Goal: Transaction & Acquisition: Purchase product/service

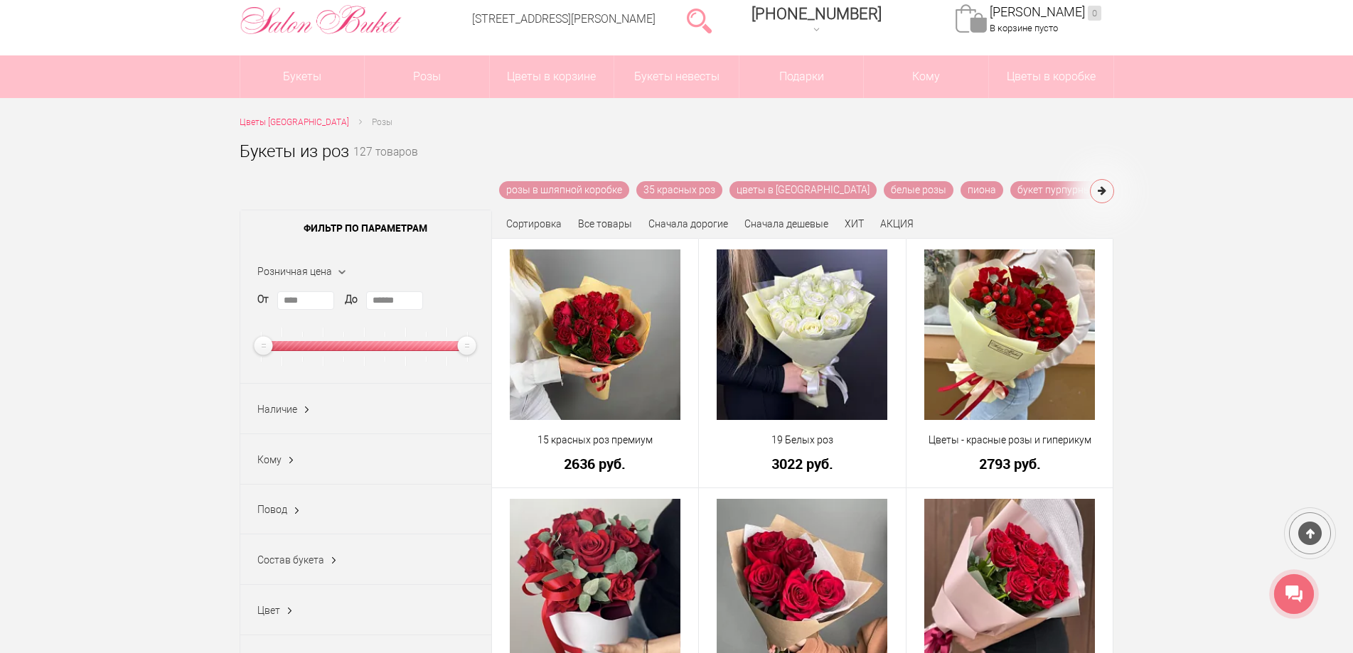
scroll to position [142, 0]
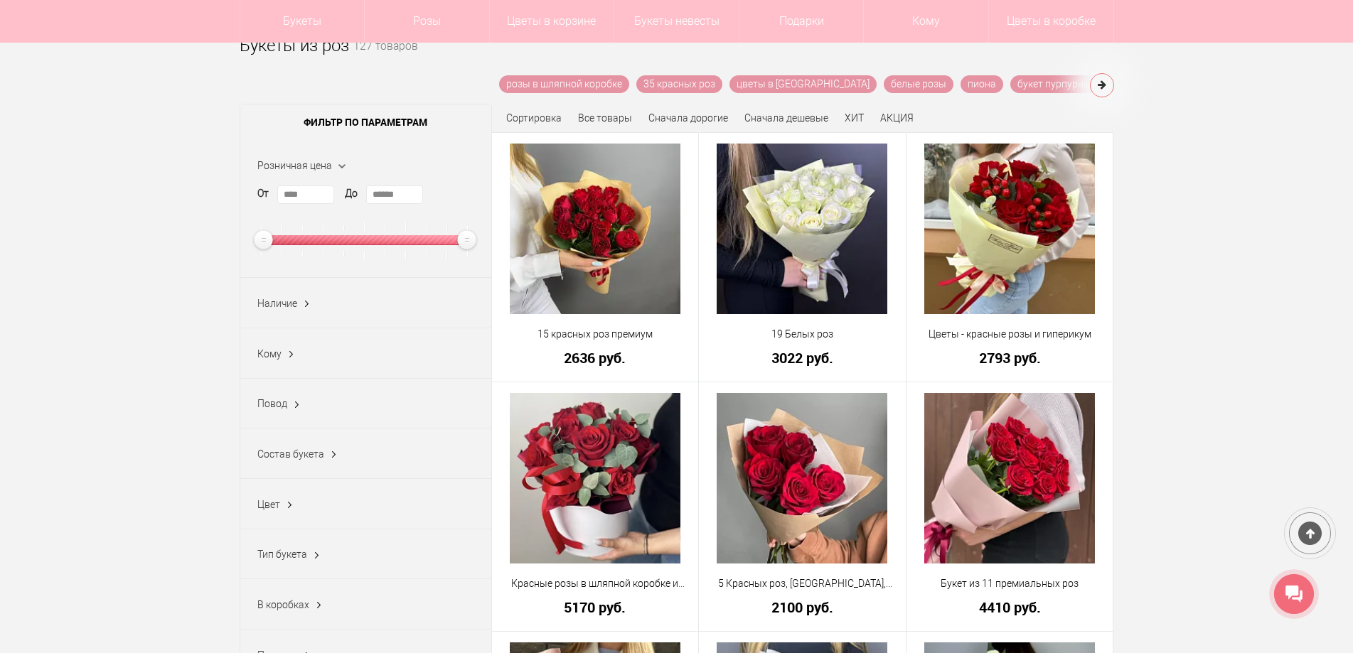
click at [298, 305] on div "Наличие Все В наличии (58) Нет (387)" at bounding box center [365, 303] width 251 height 50
click at [284, 304] on span "Наличие" at bounding box center [277, 303] width 40 height 11
click at [274, 355] on span "Кому" at bounding box center [269, 353] width 24 height 11
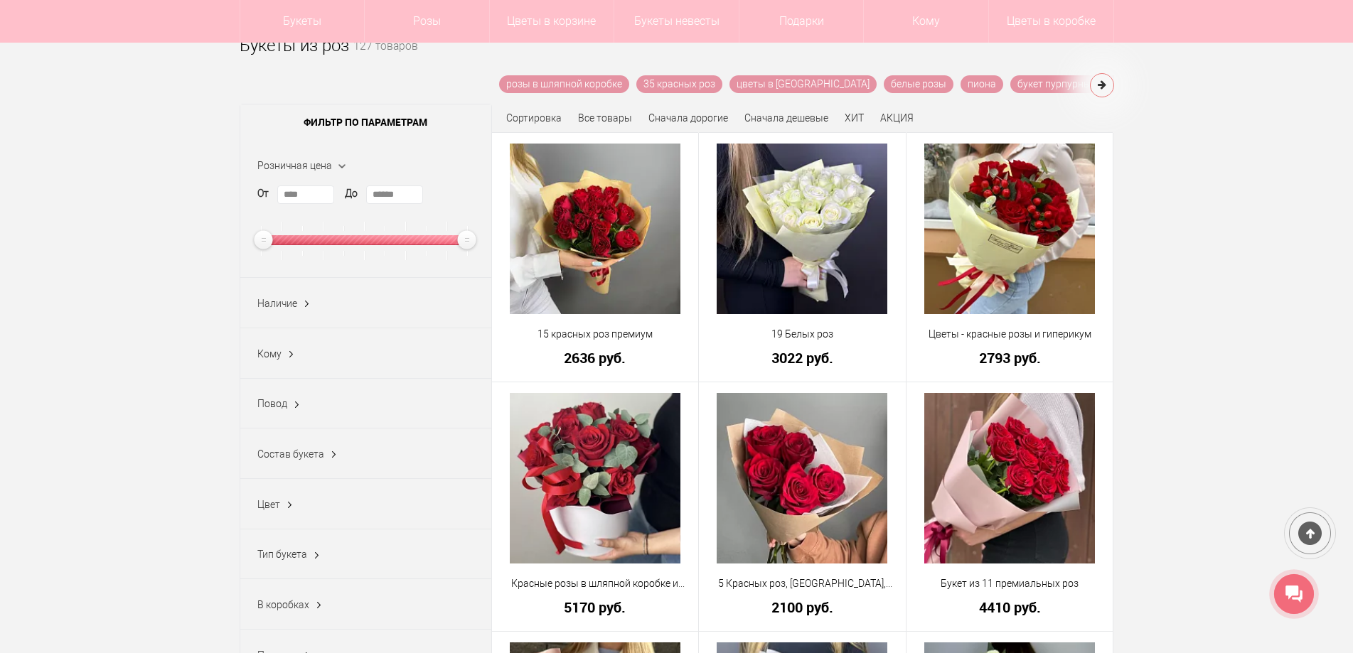
click at [274, 409] on span "Повод" at bounding box center [272, 403] width 30 height 11
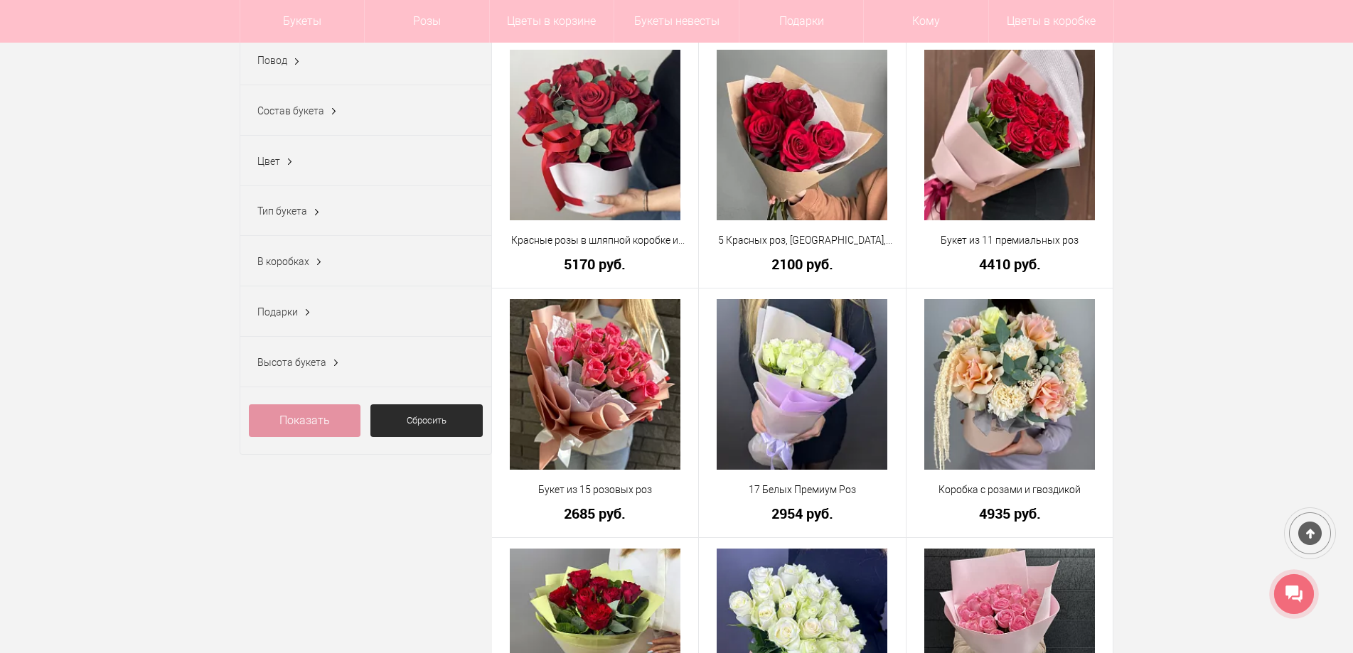
scroll to position [498, 0]
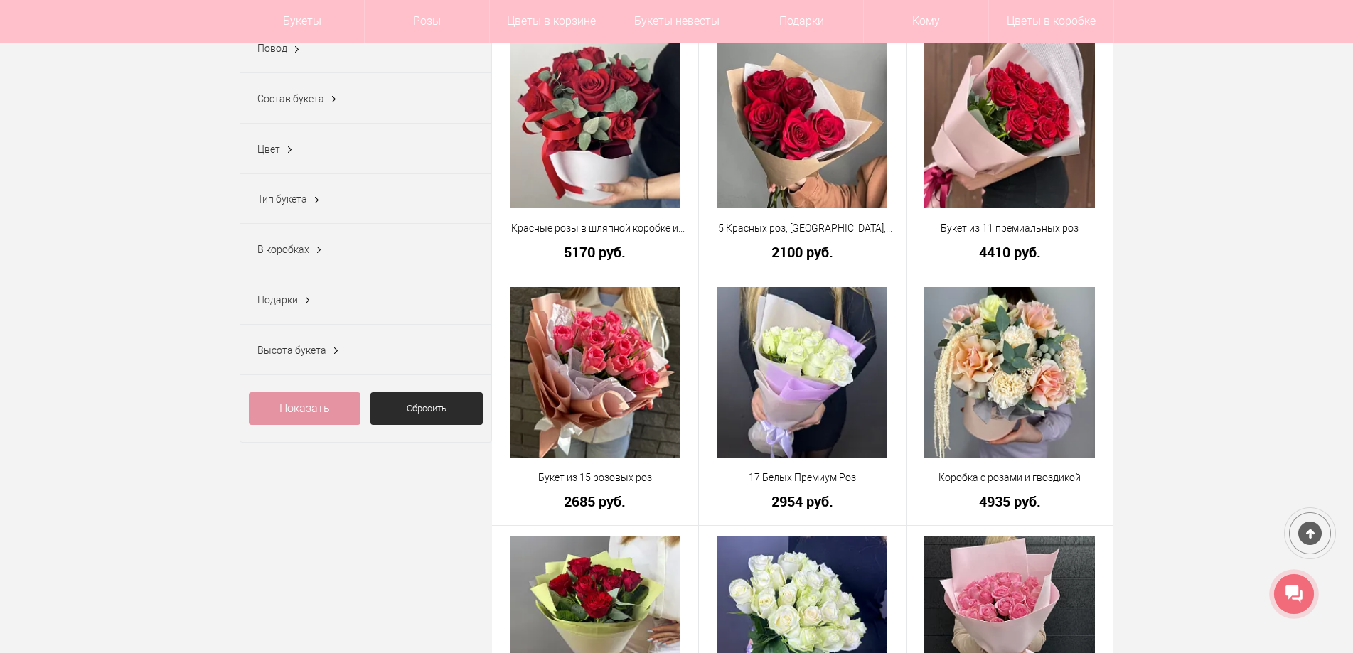
click at [310, 354] on span "Высота букета" at bounding box center [291, 350] width 69 height 11
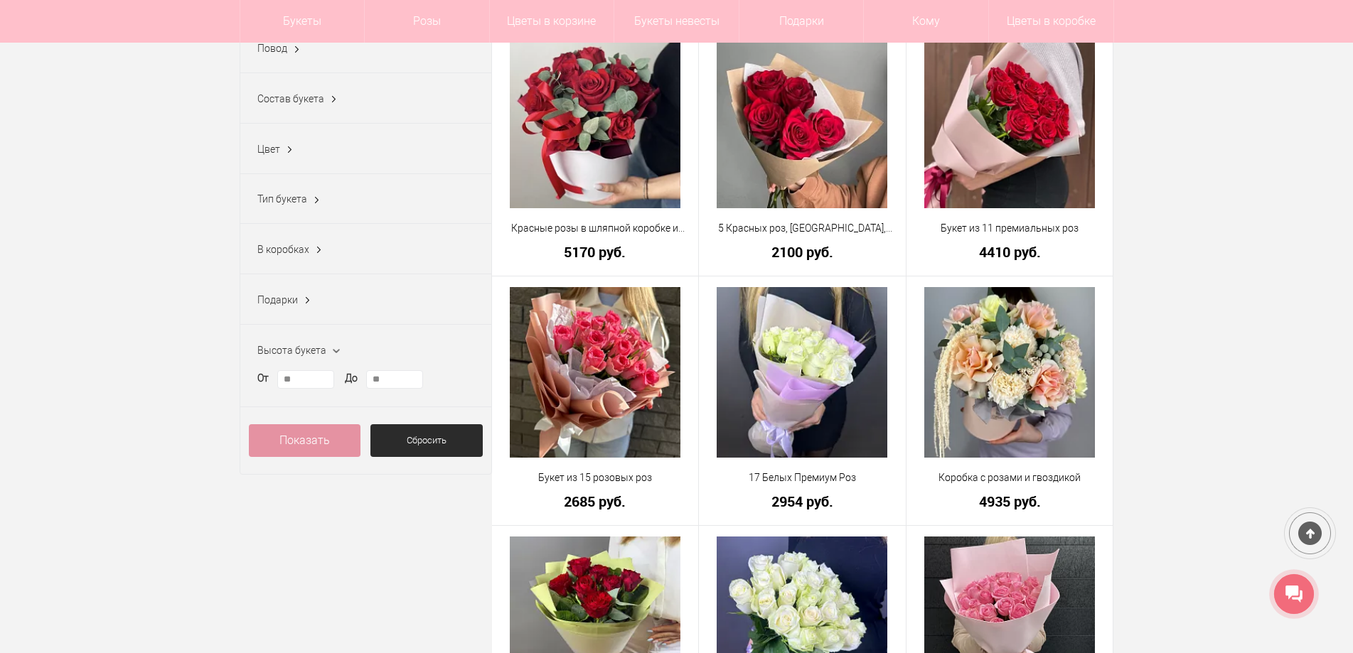
click at [310, 354] on span "Высота букета" at bounding box center [291, 350] width 69 height 11
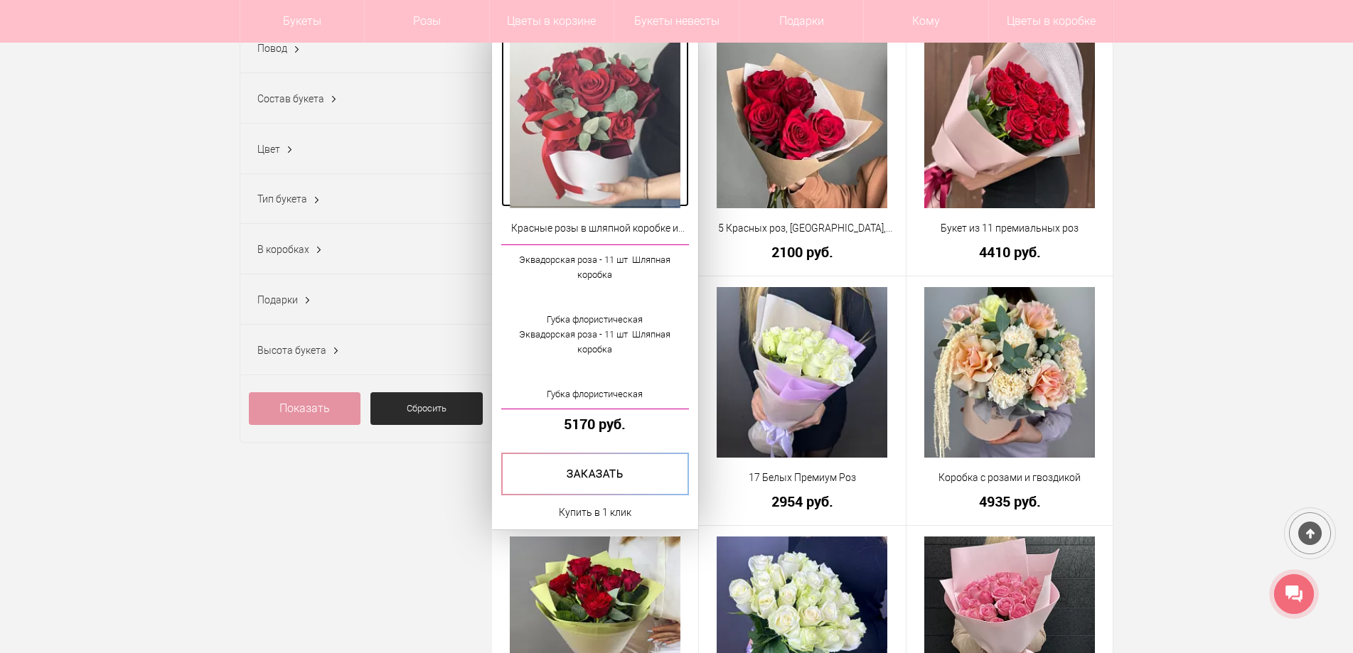
click at [581, 124] on img at bounding box center [595, 123] width 171 height 171
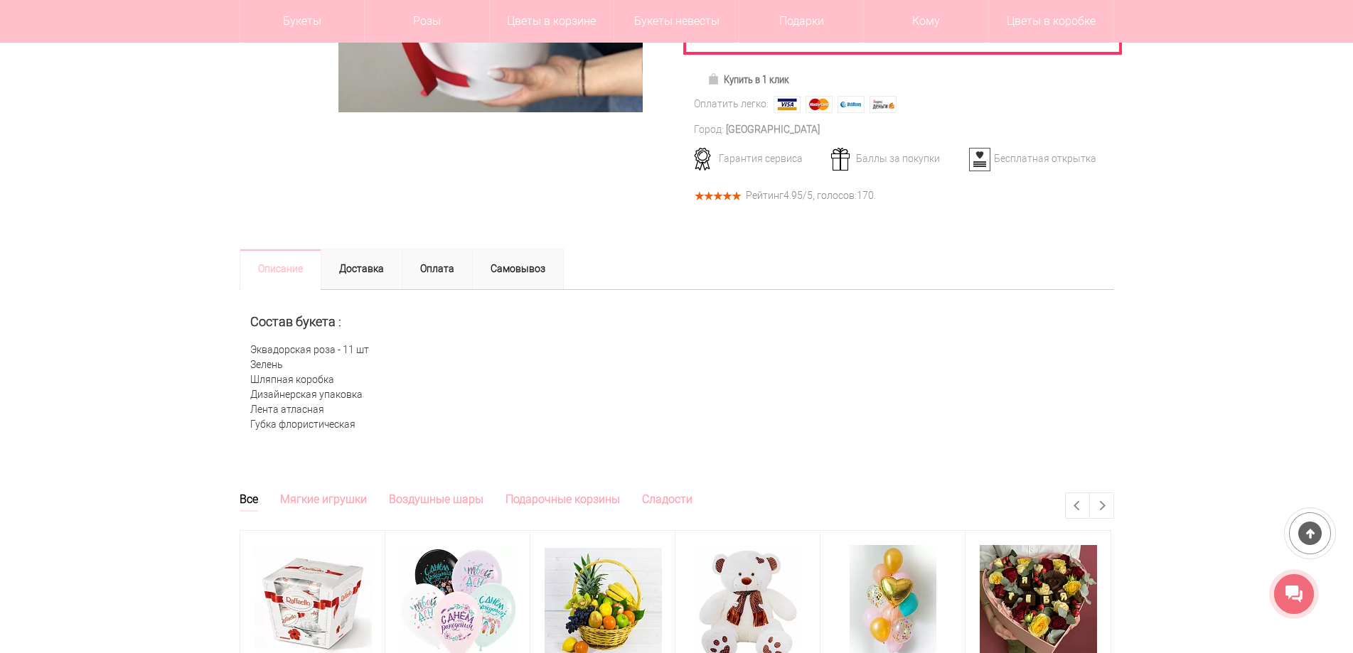
scroll to position [427, 0]
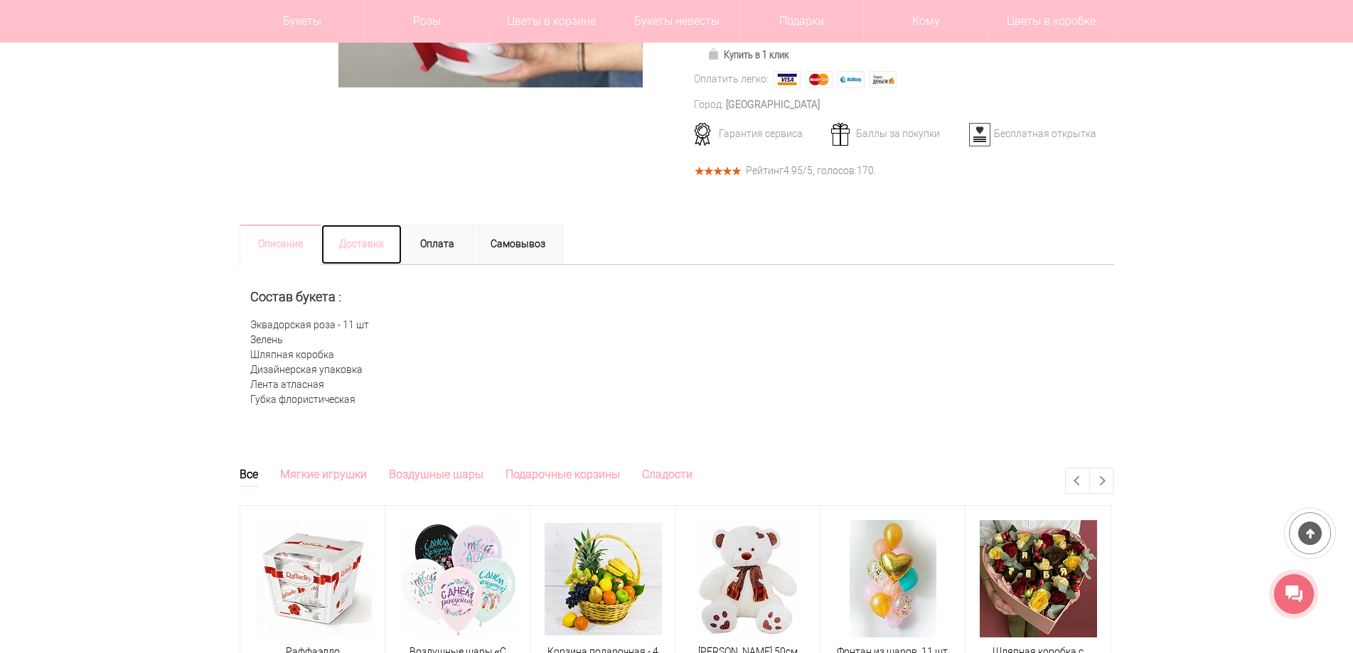
click at [360, 241] on link "Доставка" at bounding box center [362, 244] width 82 height 41
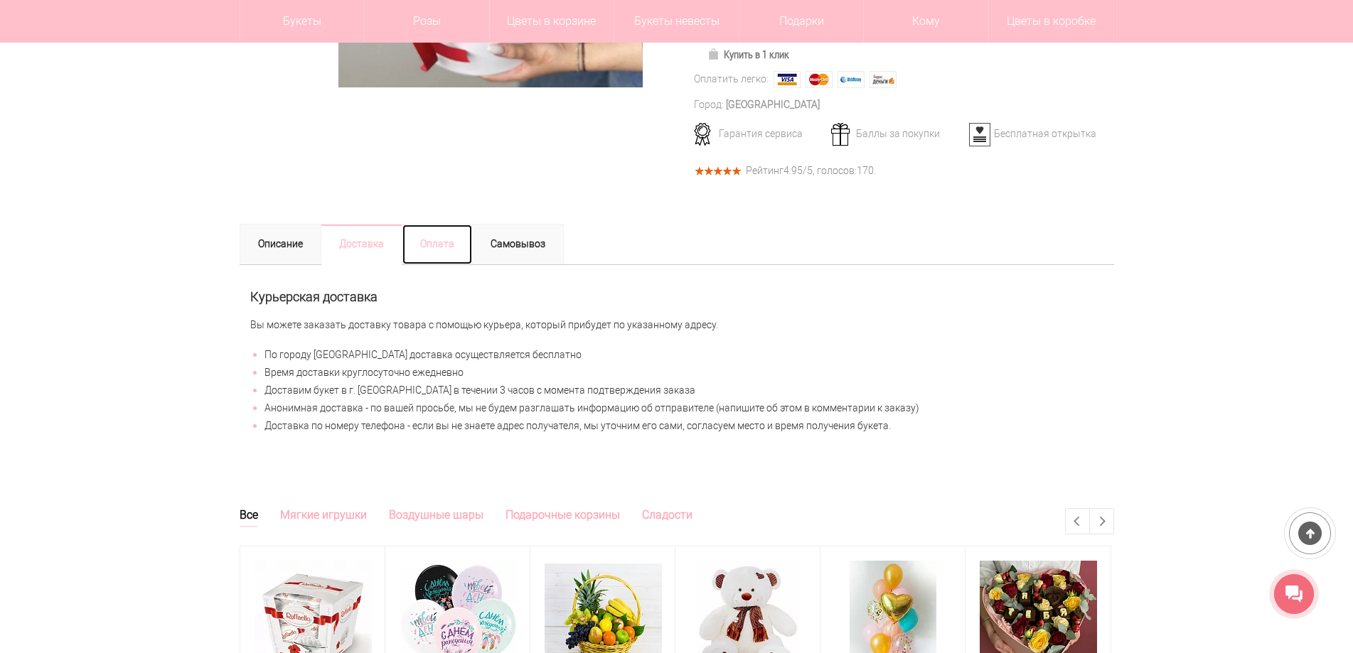
click at [429, 240] on link "Оплата" at bounding box center [437, 244] width 71 height 41
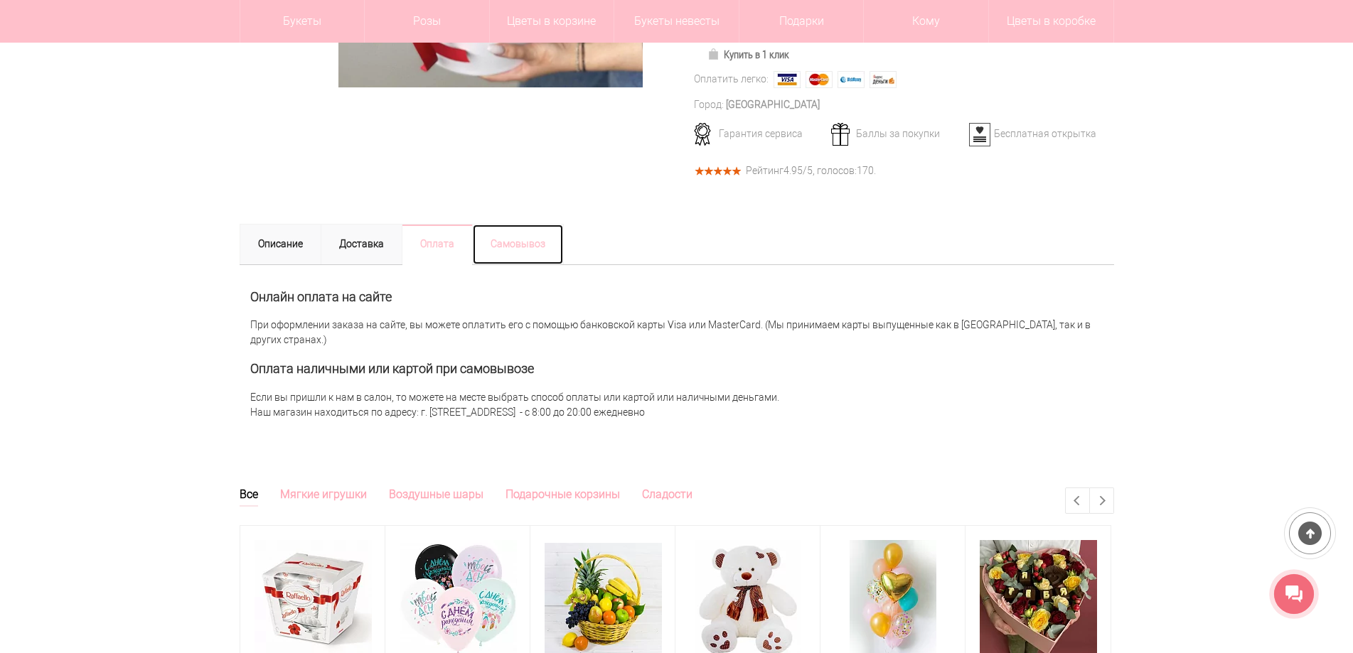
click at [530, 248] on link "Самовывоз" at bounding box center [518, 244] width 92 height 41
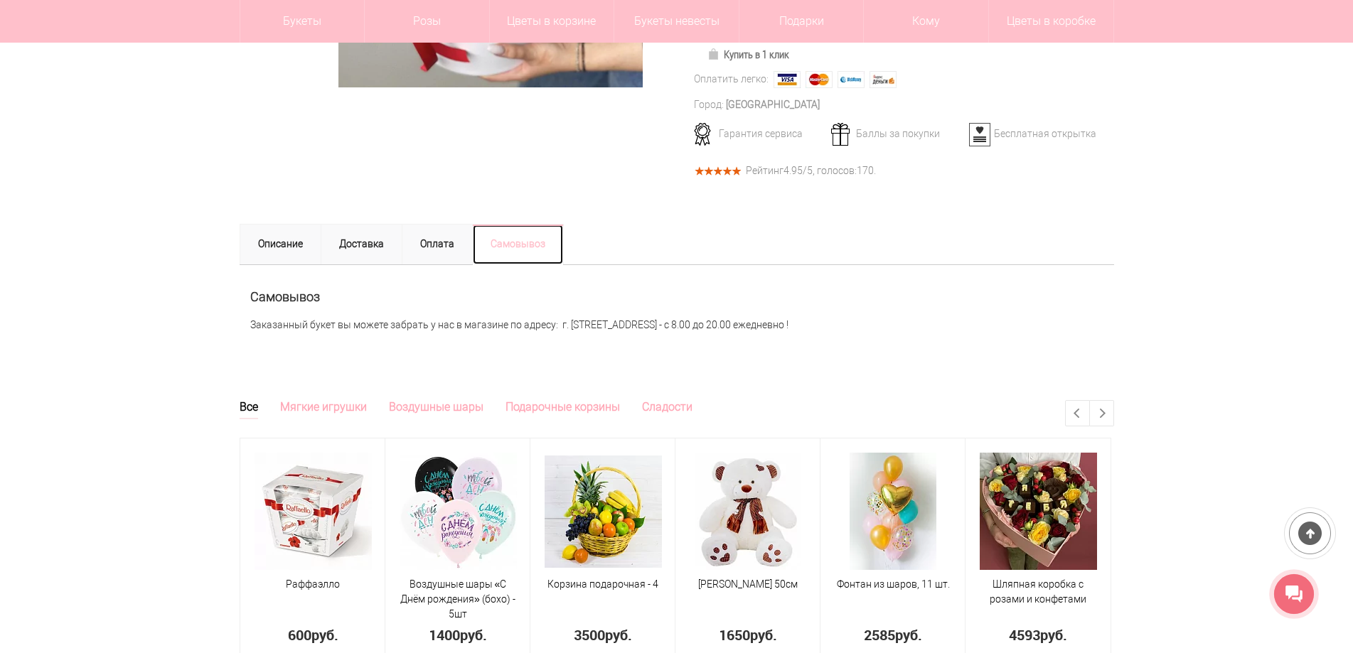
scroll to position [498, 0]
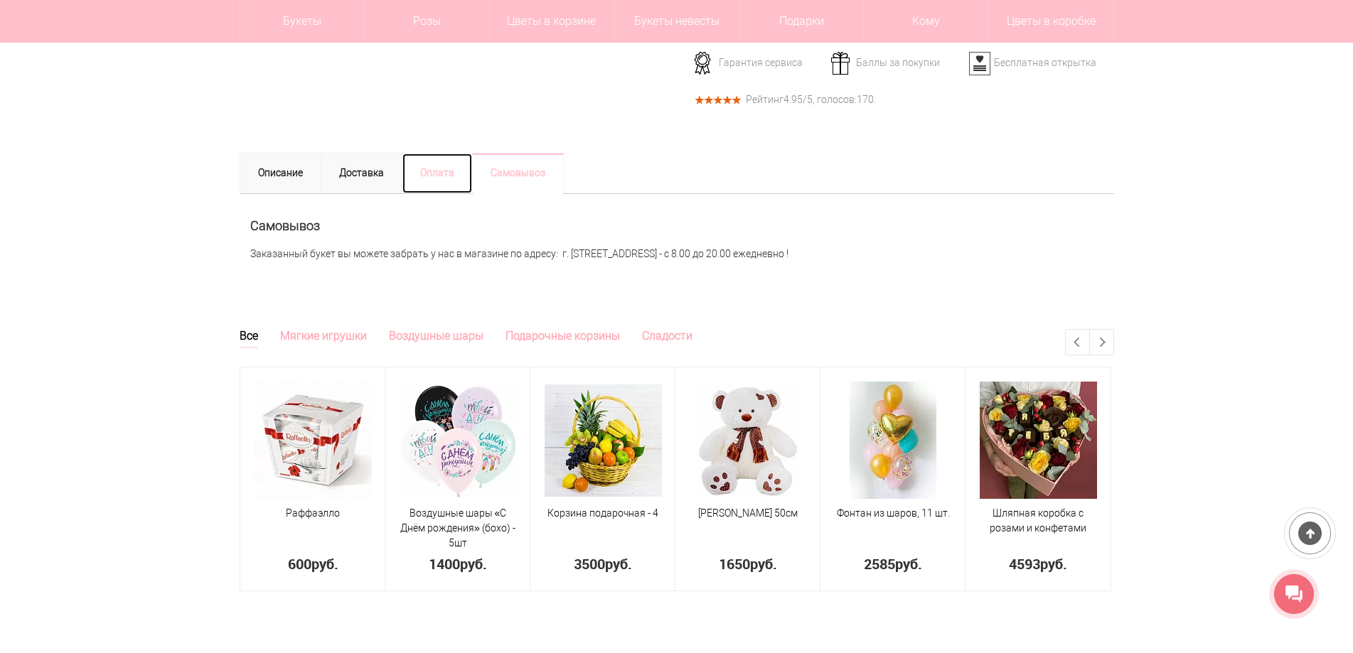
click at [427, 181] on link "Оплата" at bounding box center [437, 173] width 71 height 41
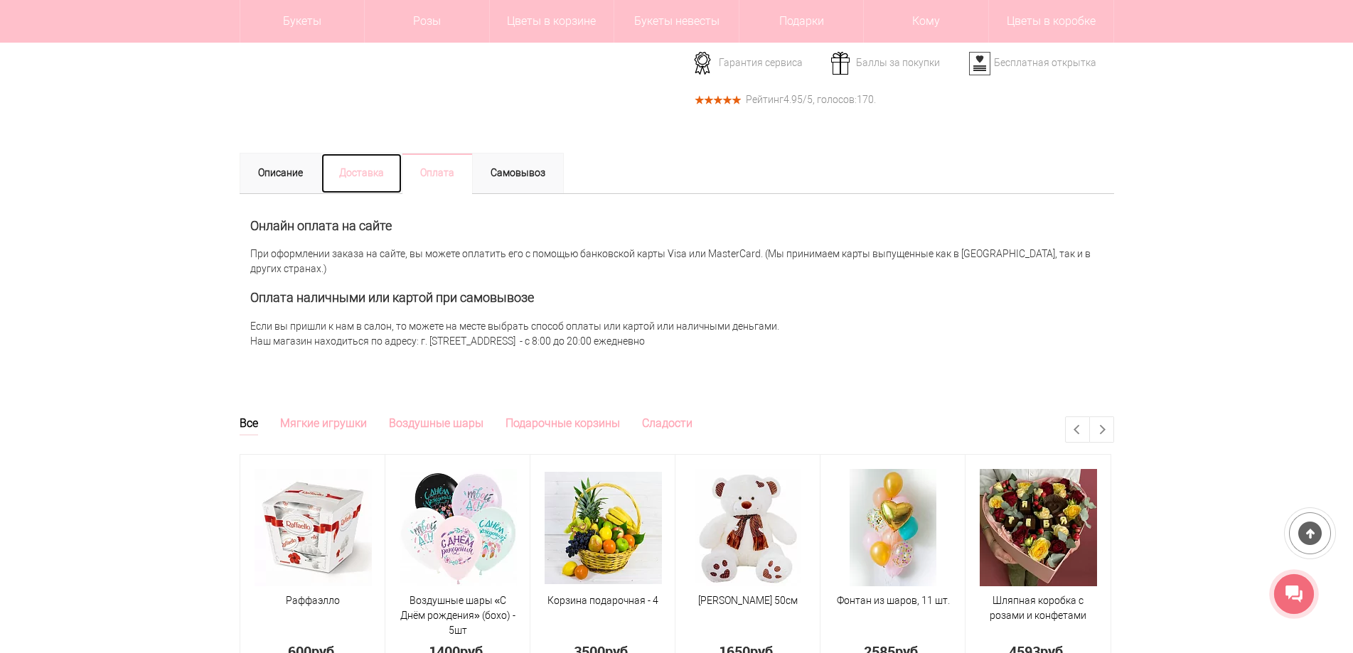
click at [365, 169] on link "Доставка" at bounding box center [362, 173] width 82 height 41
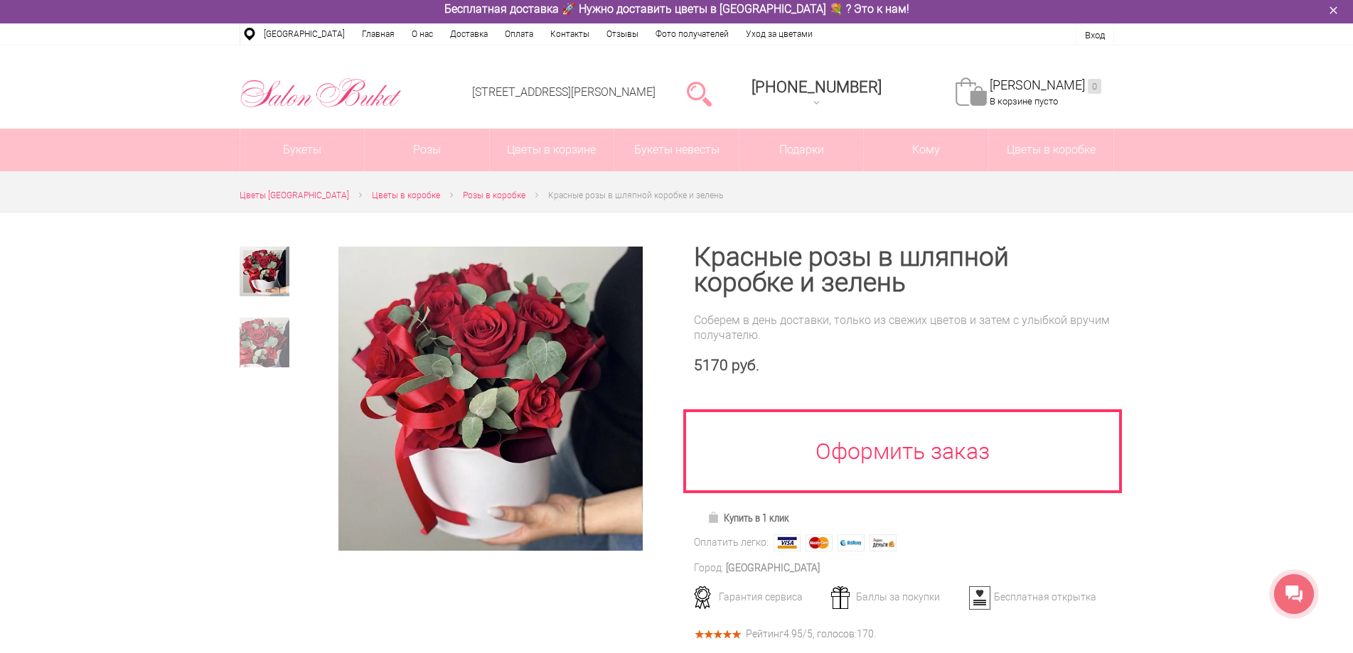
scroll to position [0, 0]
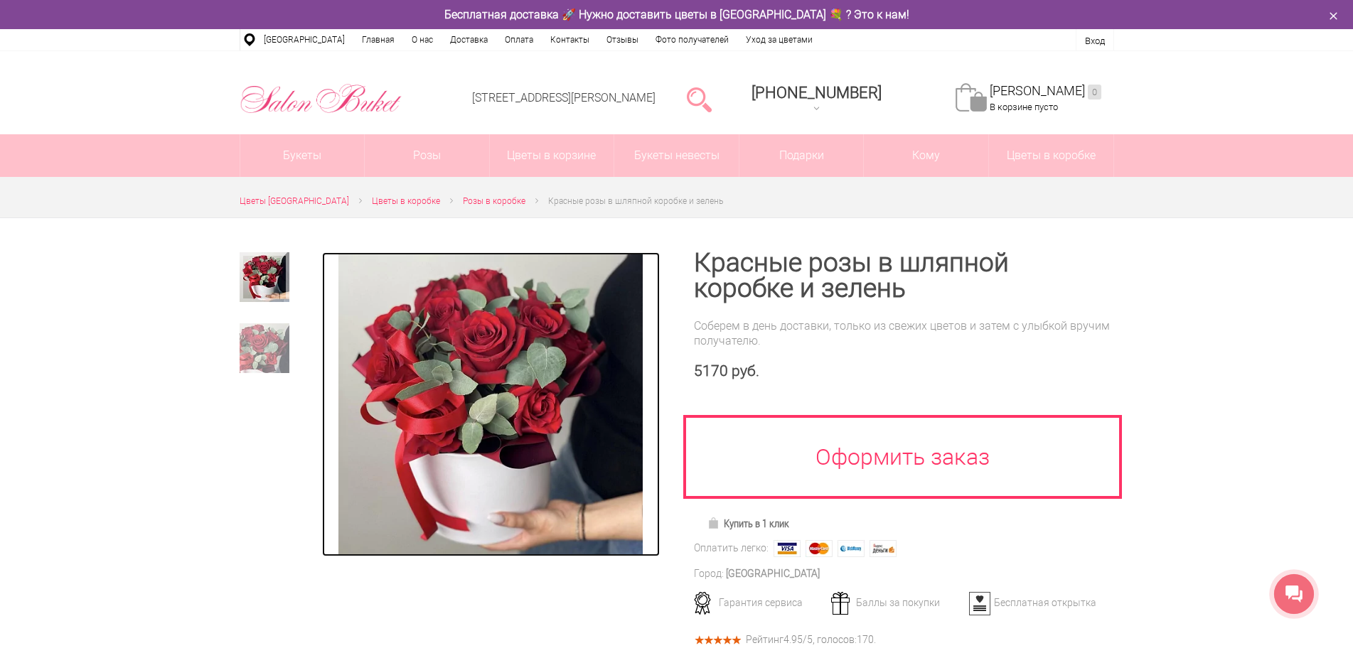
click at [515, 384] on img at bounding box center [490, 404] width 304 height 304
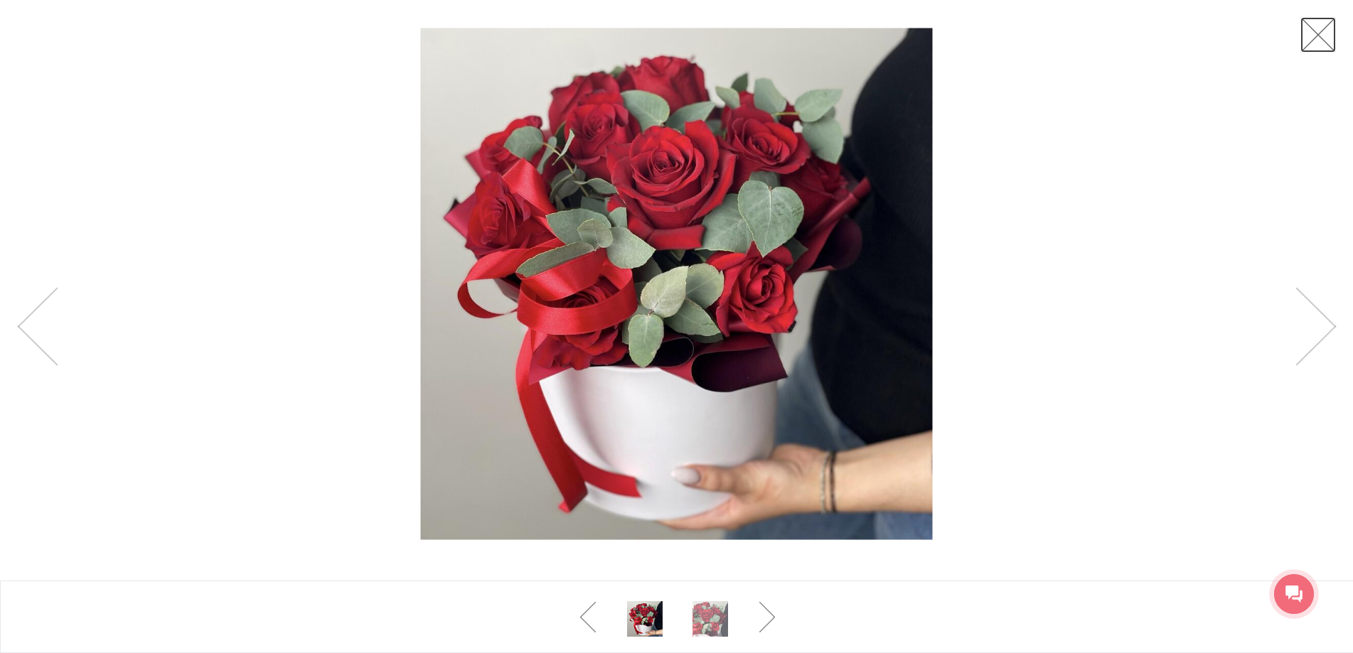
click at [1313, 36] on link at bounding box center [1318, 35] width 36 height 36
